Goal: Task Accomplishment & Management: Manage account settings

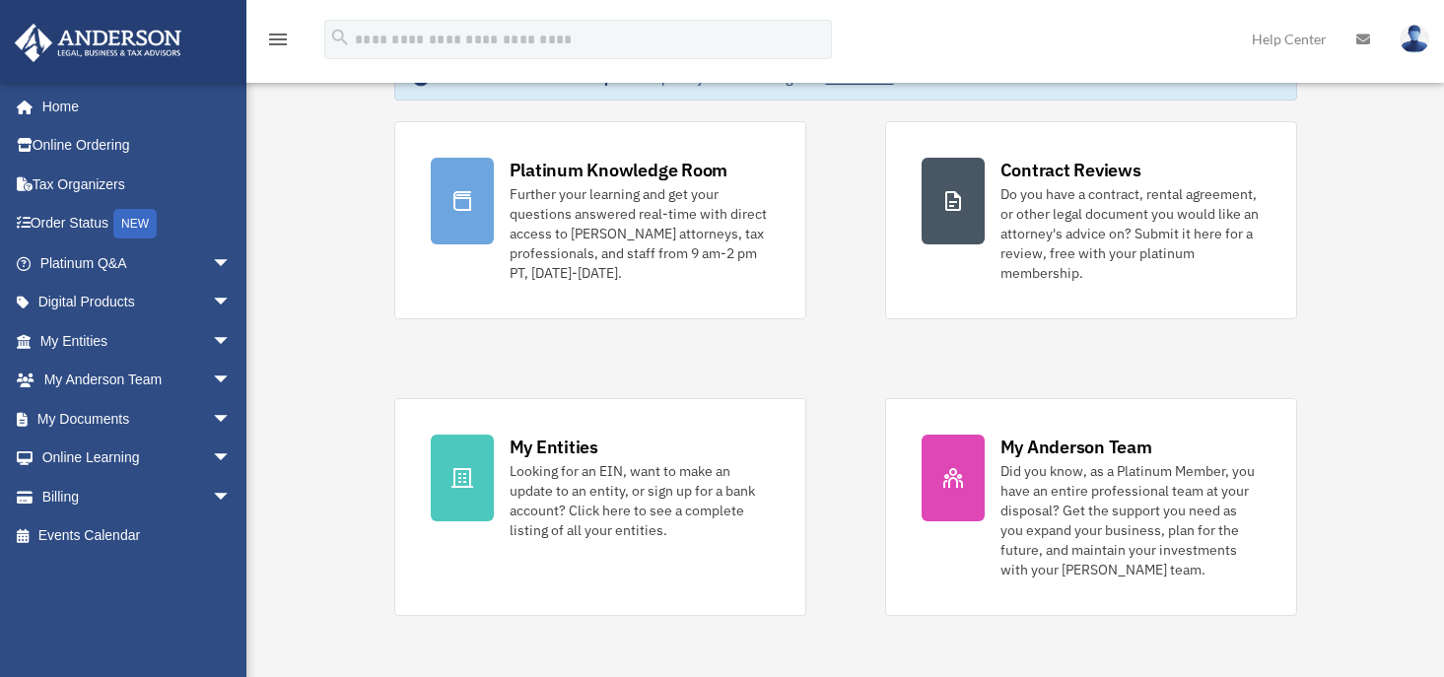
scroll to position [99, 0]
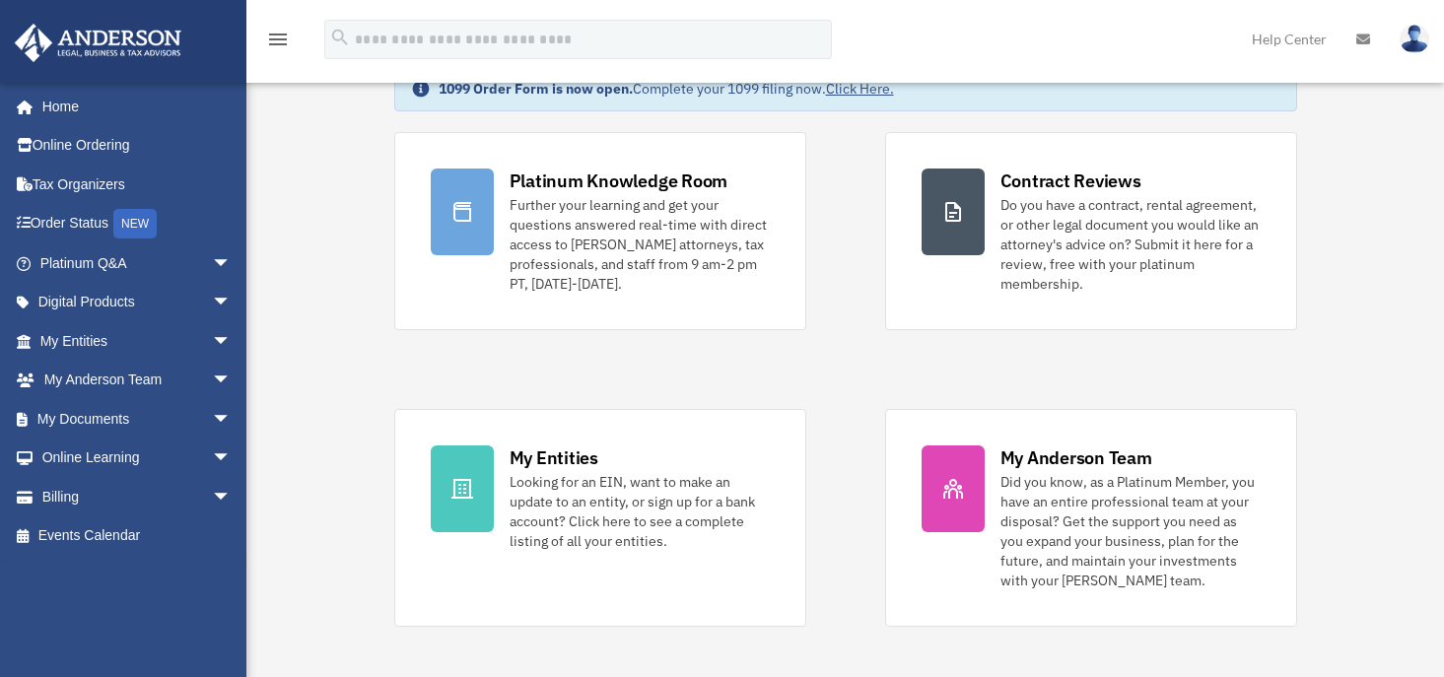
click at [1417, 32] on img at bounding box center [1415, 39] width 30 height 29
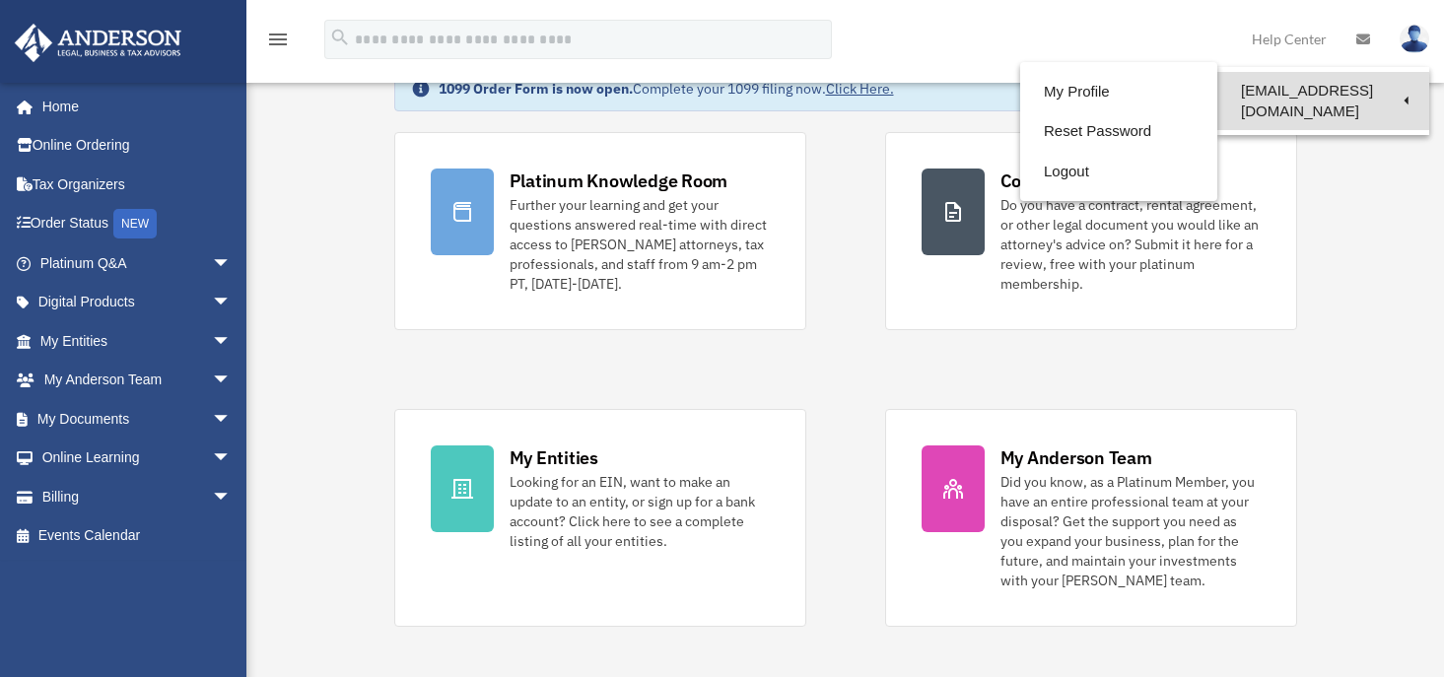
click at [1311, 89] on link "[EMAIL_ADDRESS][DOMAIN_NAME]" at bounding box center [1324, 101] width 212 height 58
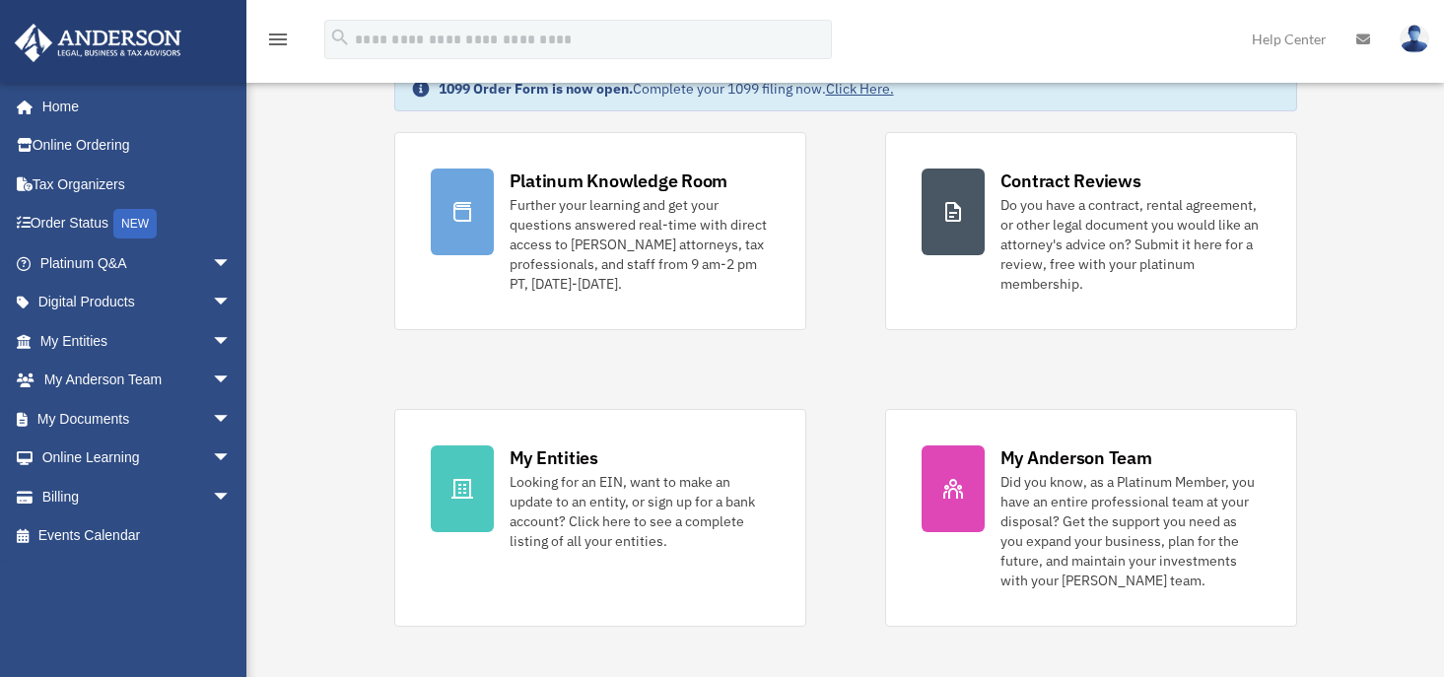
click at [1415, 35] on img at bounding box center [1415, 39] width 30 height 29
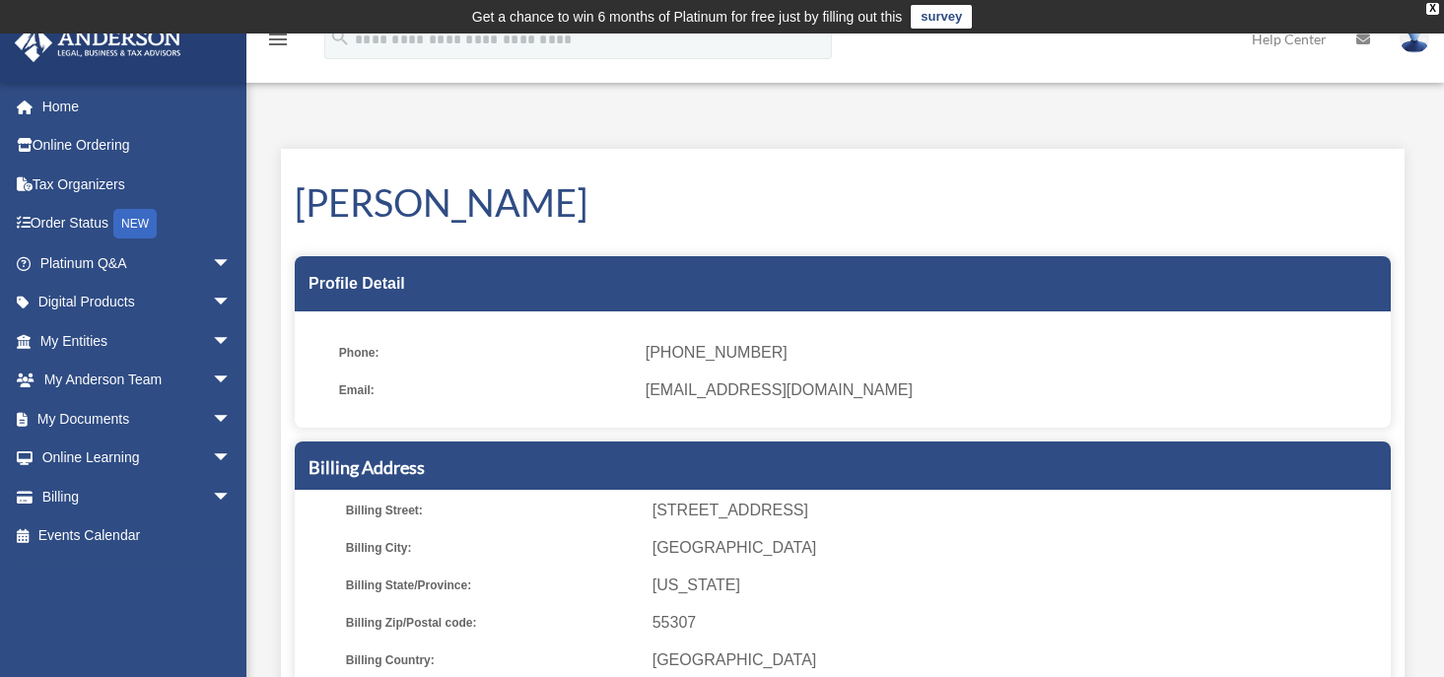
click at [1421, 39] on img at bounding box center [1415, 39] width 30 height 29
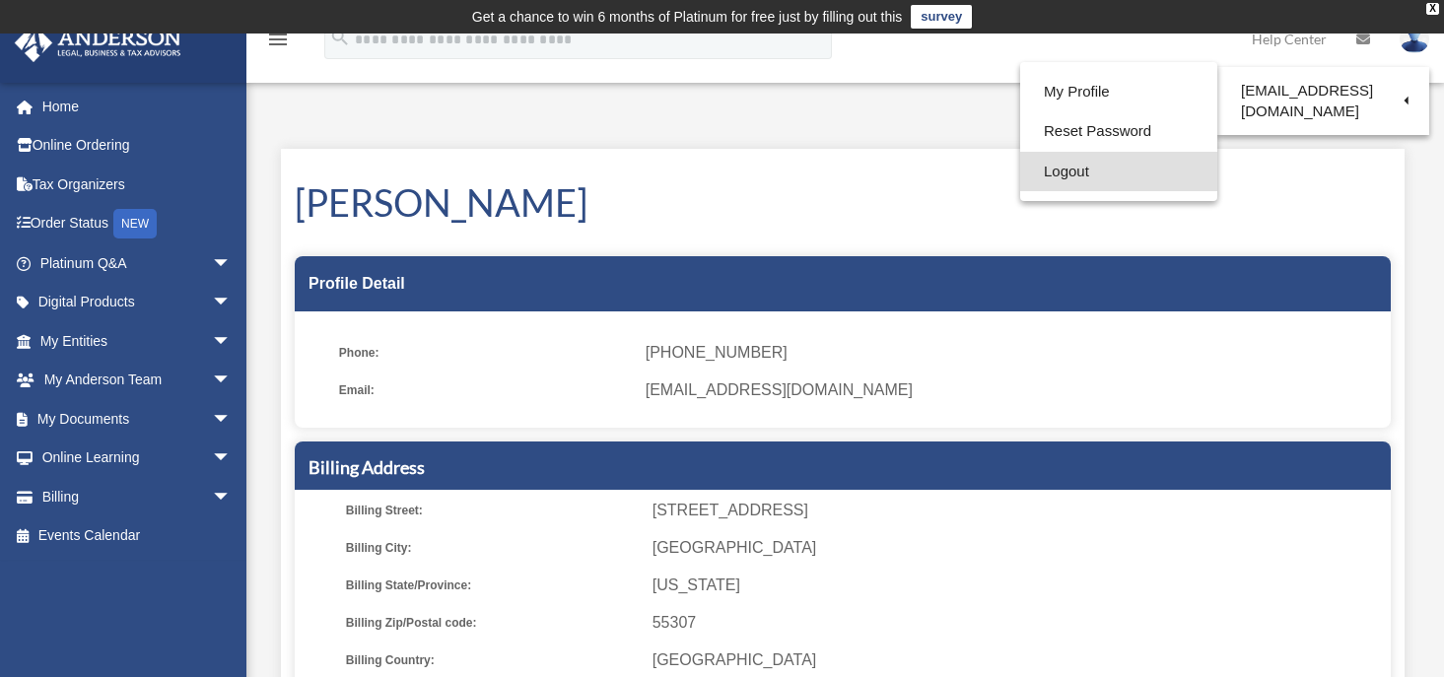
click at [1095, 165] on link "Logout" at bounding box center [1119, 172] width 197 height 40
